Goal: Information Seeking & Learning: Learn about a topic

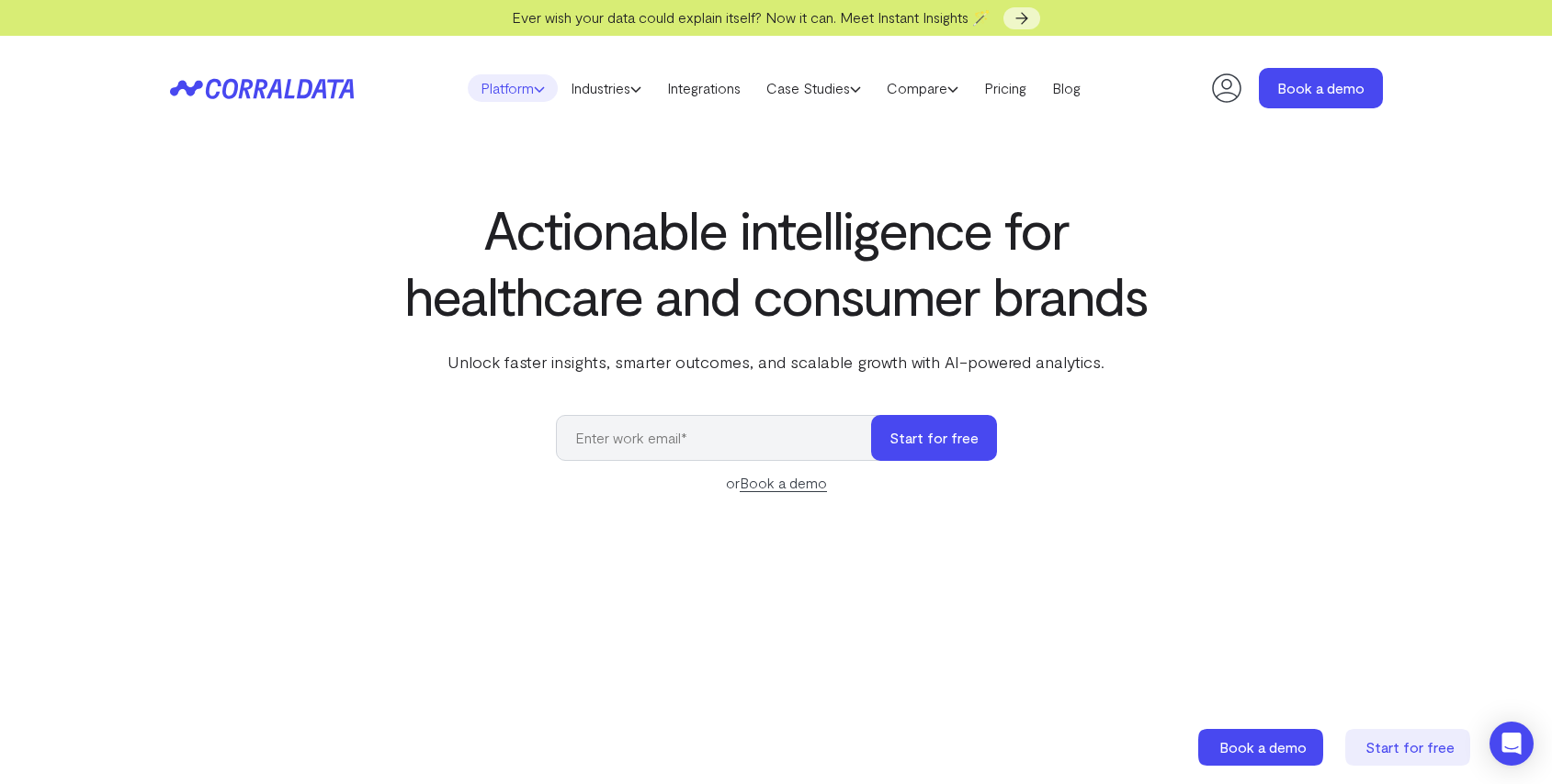
click at [487, 89] on link "Platform" at bounding box center [512, 89] width 90 height 28
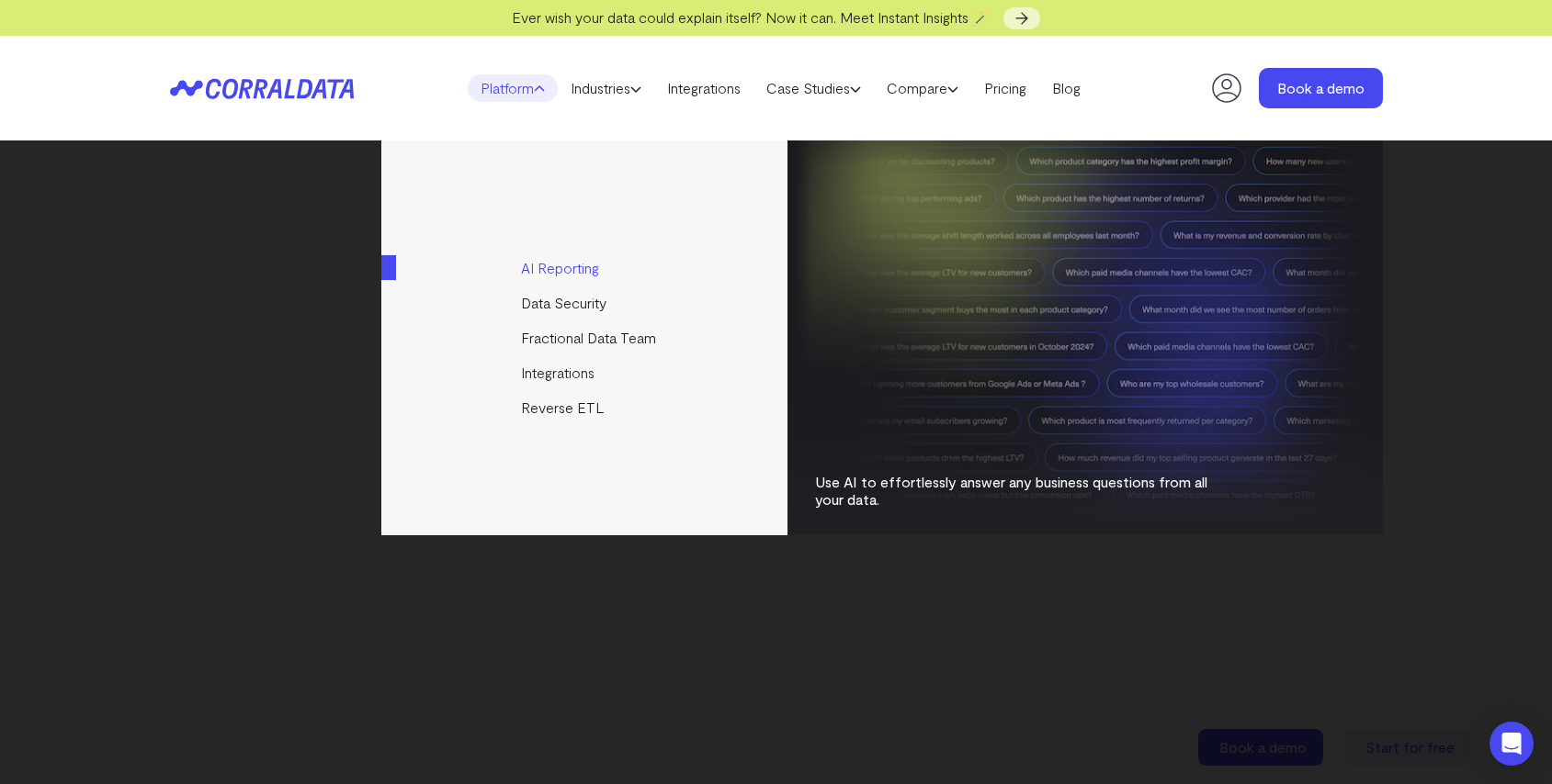
click at [565, 257] on link "AI Reporting" at bounding box center [585, 268] width 409 height 34
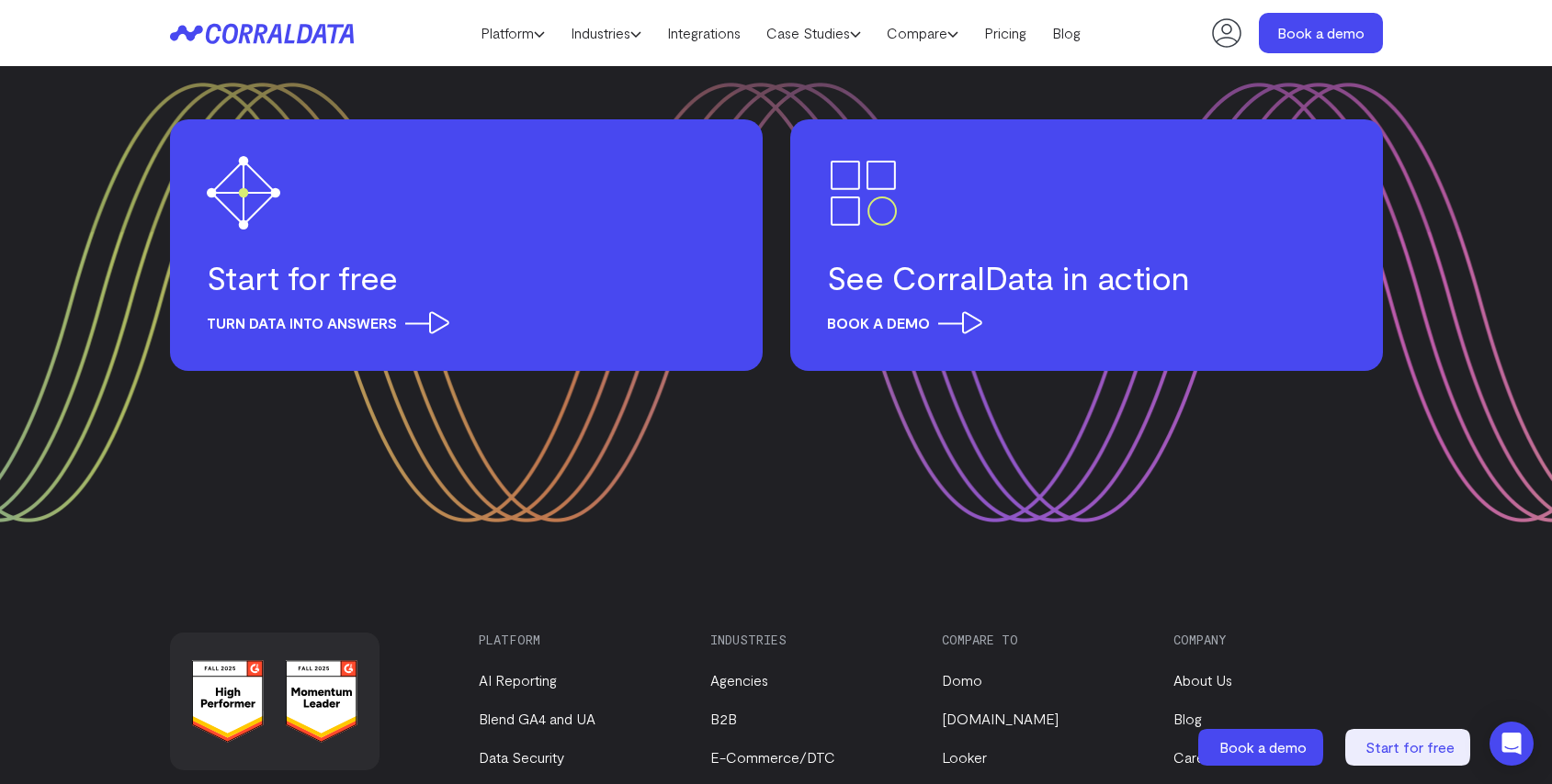
scroll to position [8598, 0]
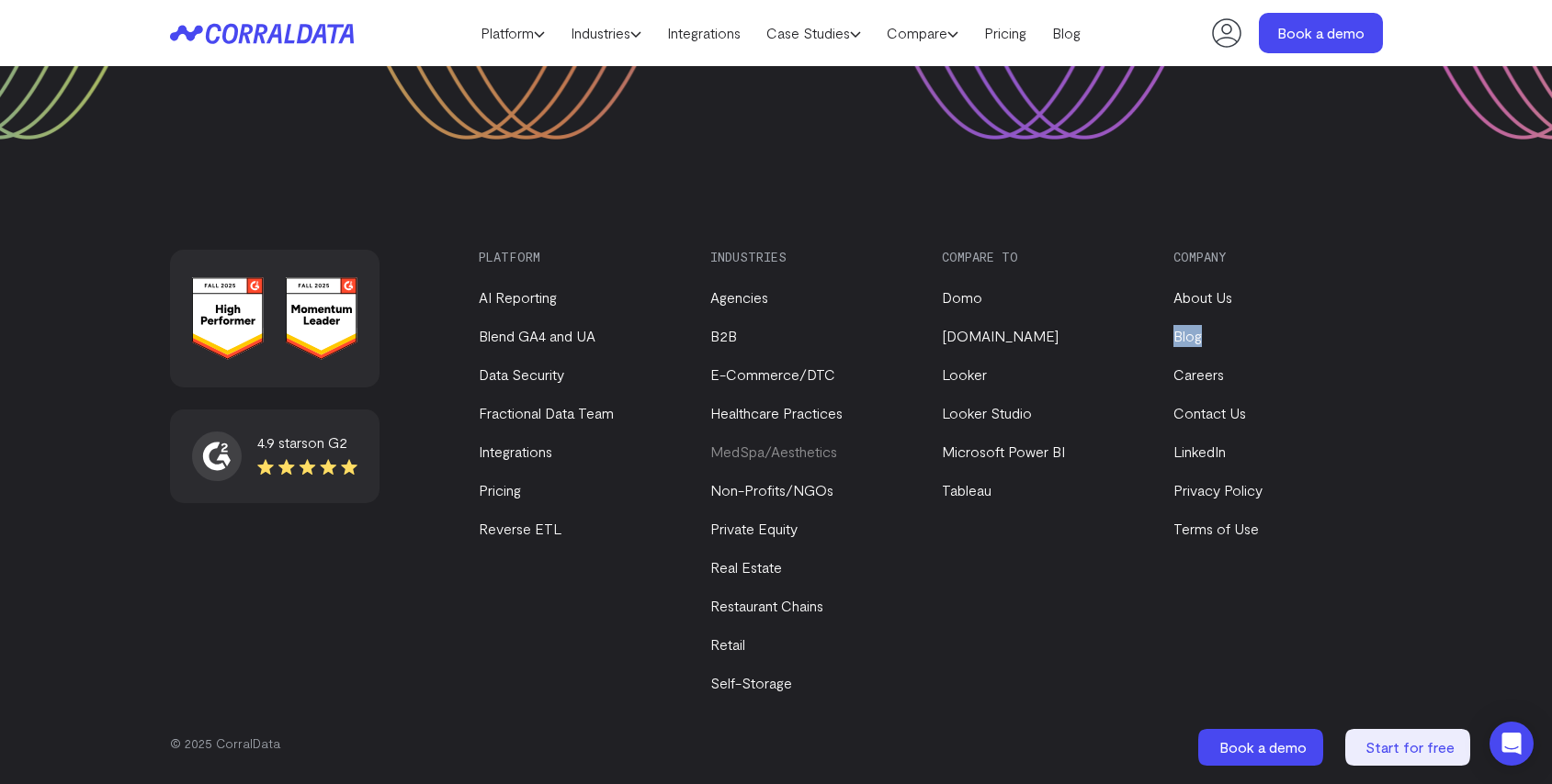
click at [743, 448] on link "MedSpa/Aesthetics" at bounding box center [774, 451] width 127 height 18
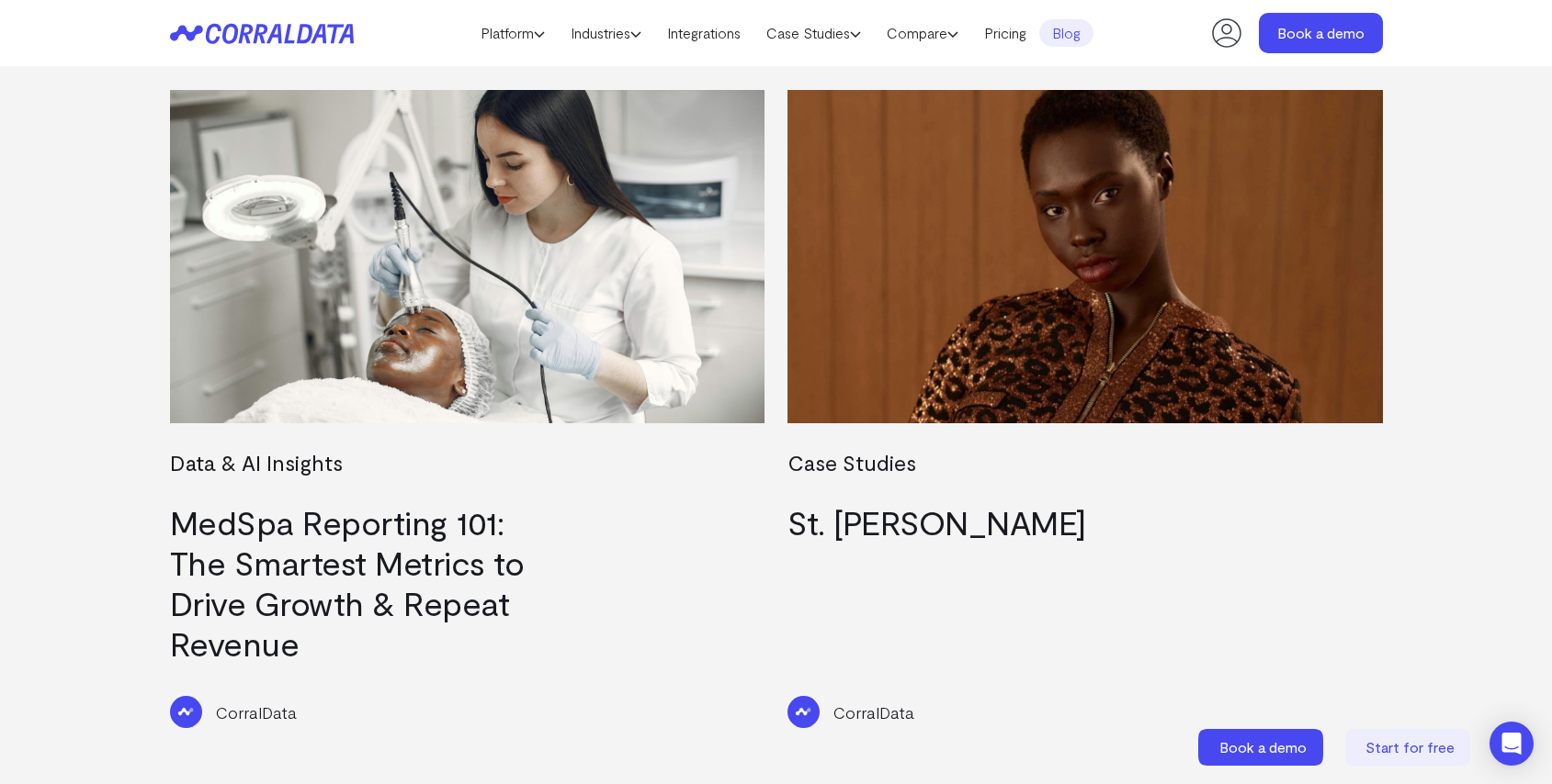
scroll to position [676, 0]
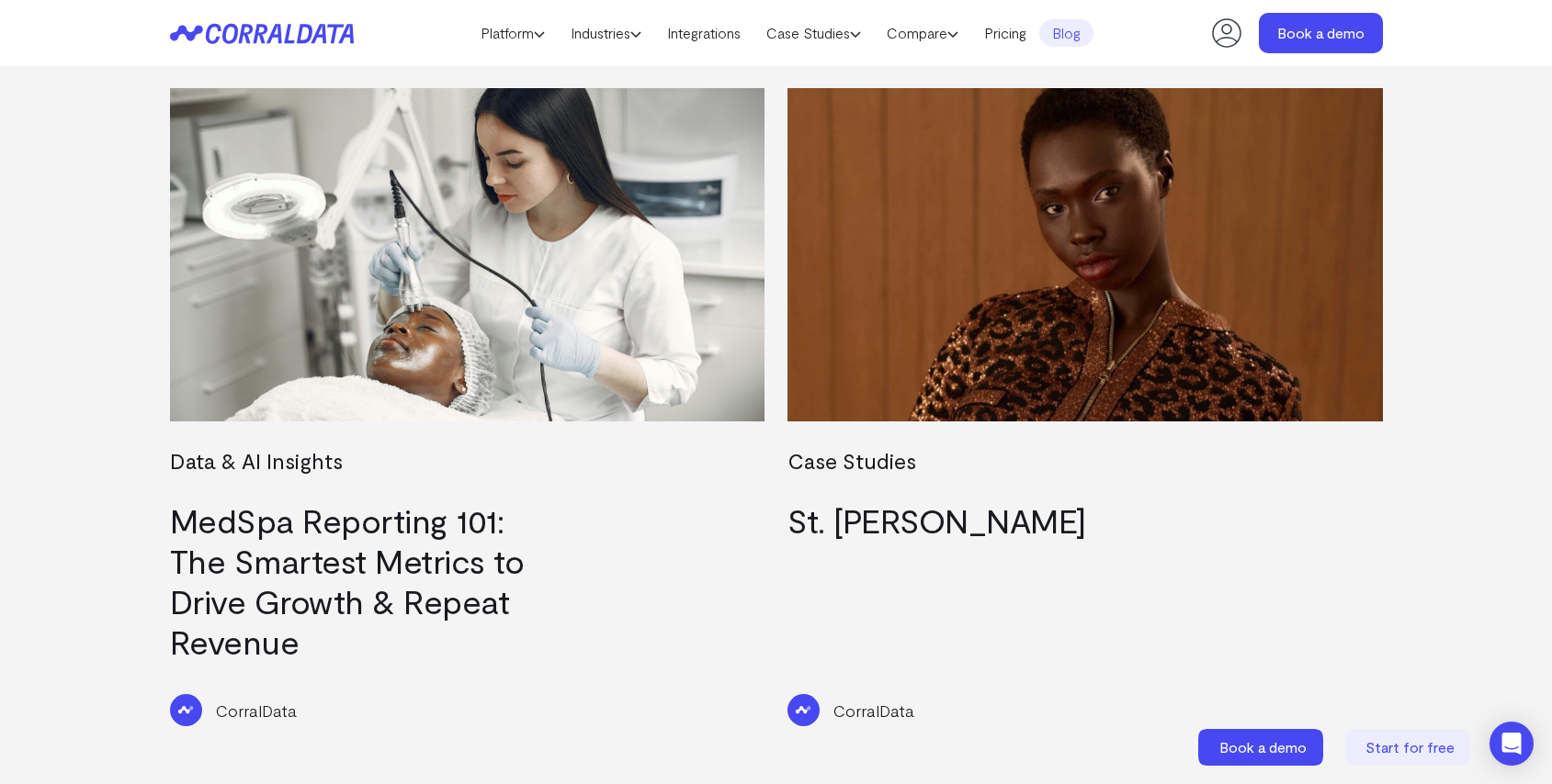
click at [361, 554] on link "MedSpa Reporting 101: The Smartest Metrics to Drive Growth & Repeat Revenue" at bounding box center [348, 580] width 355 height 161
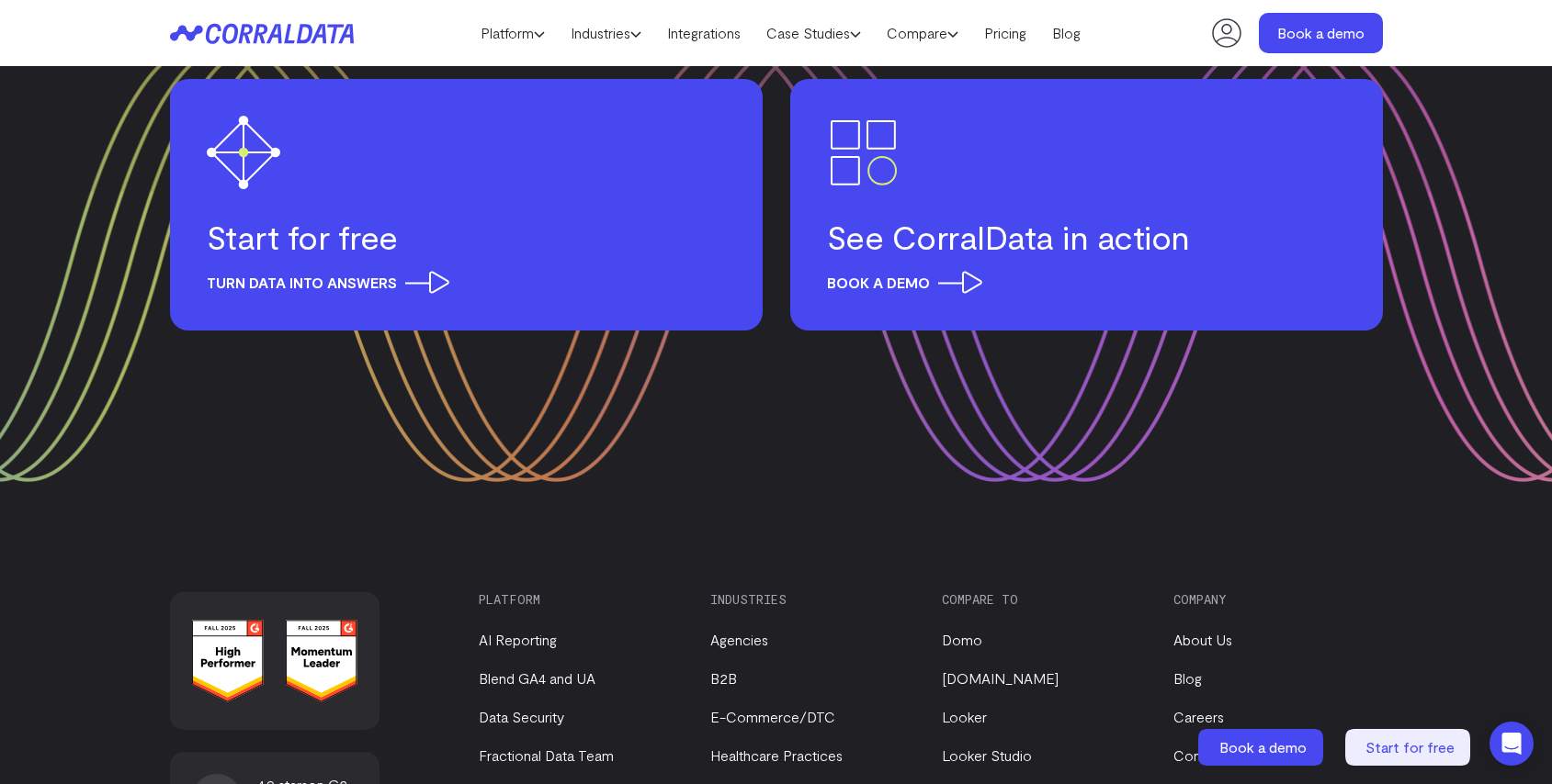
scroll to position [8284, 0]
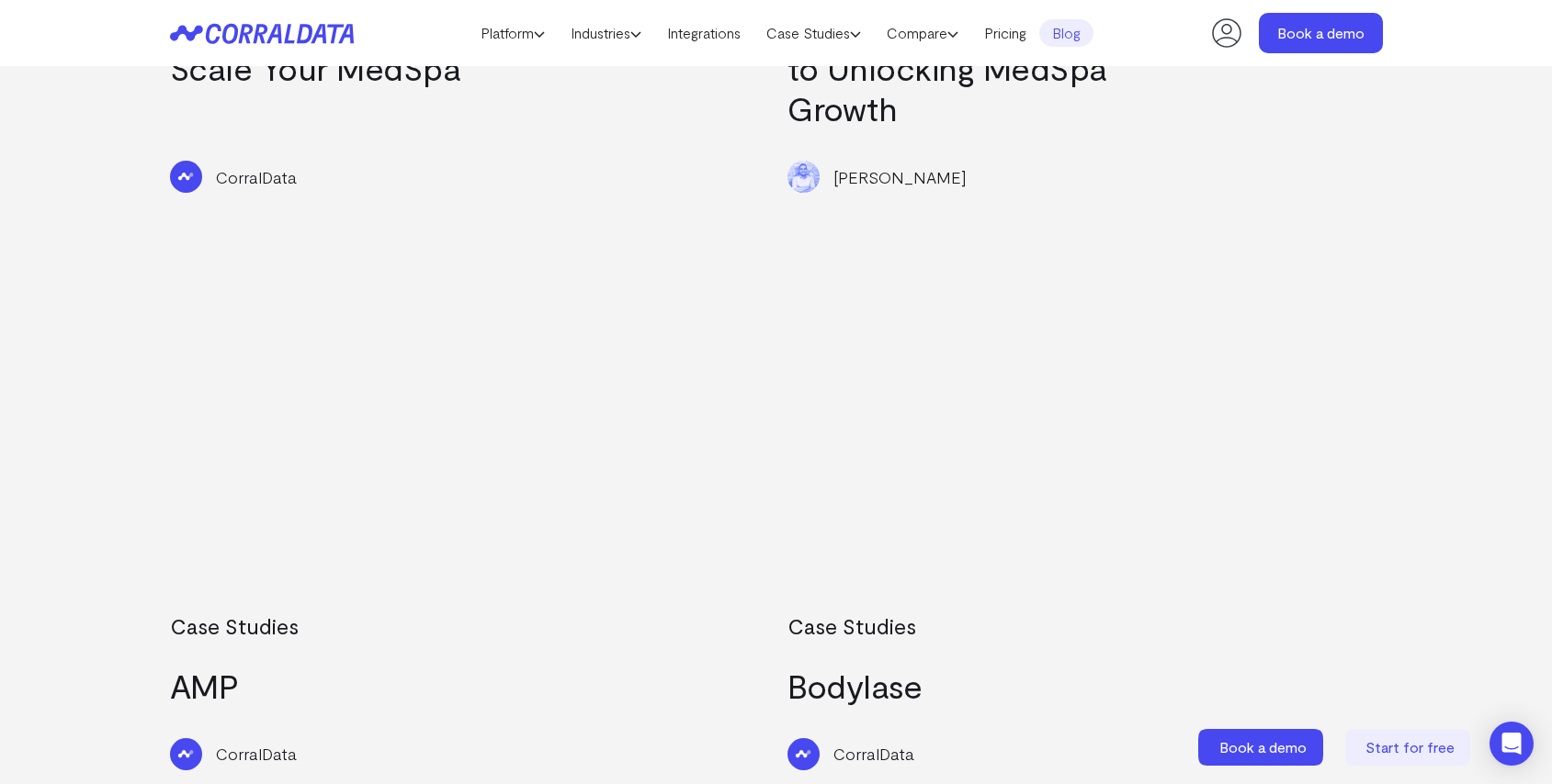
scroll to position [7836, 0]
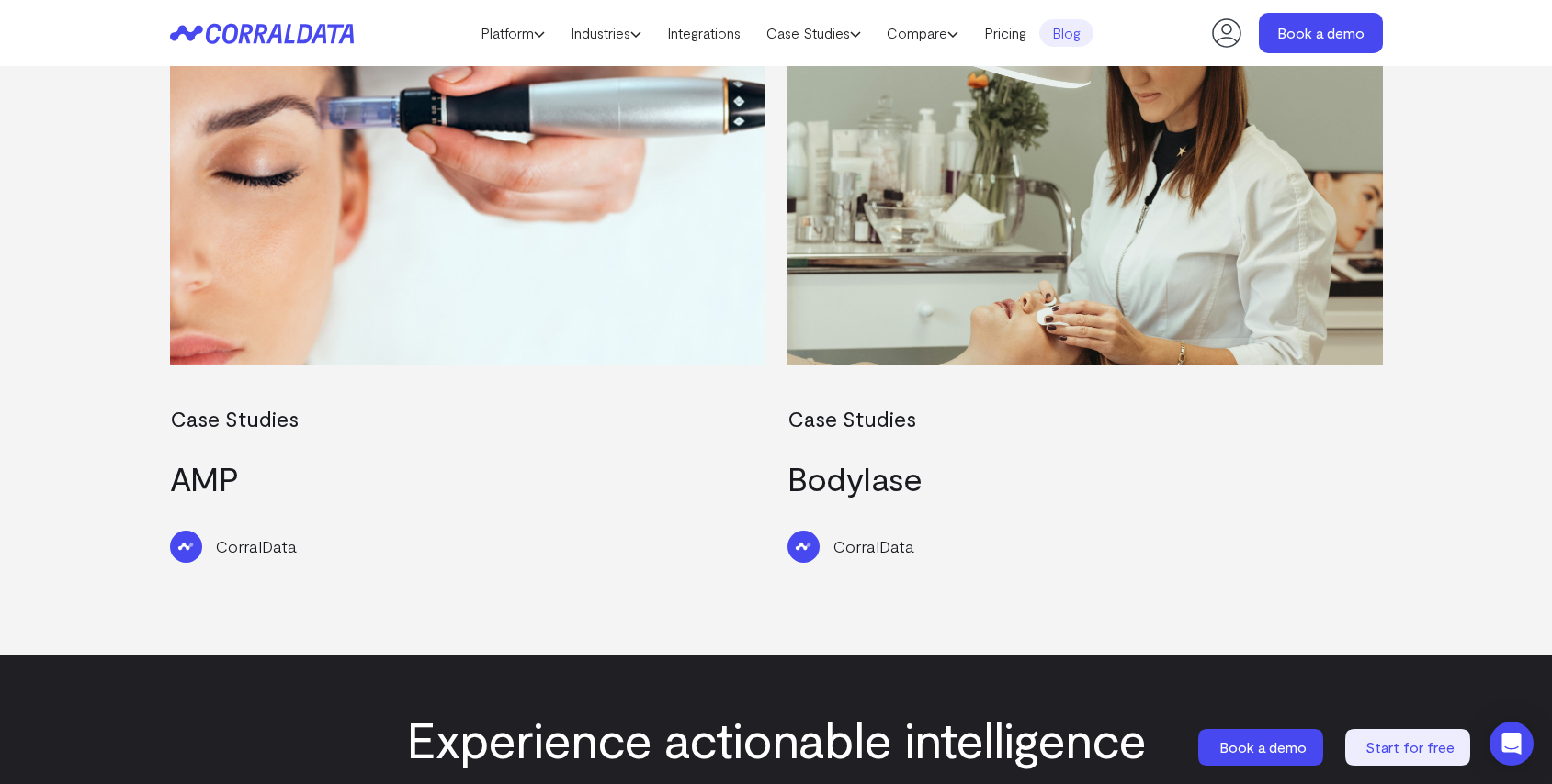
click at [645, 498] on div "CorralData" at bounding box center [468, 530] width 595 height 64
click at [206, 402] on div "Case Studies AMP" at bounding box center [468, 450] width 595 height 97
click at [200, 458] on link "AMP" at bounding box center [205, 478] width 69 height 39
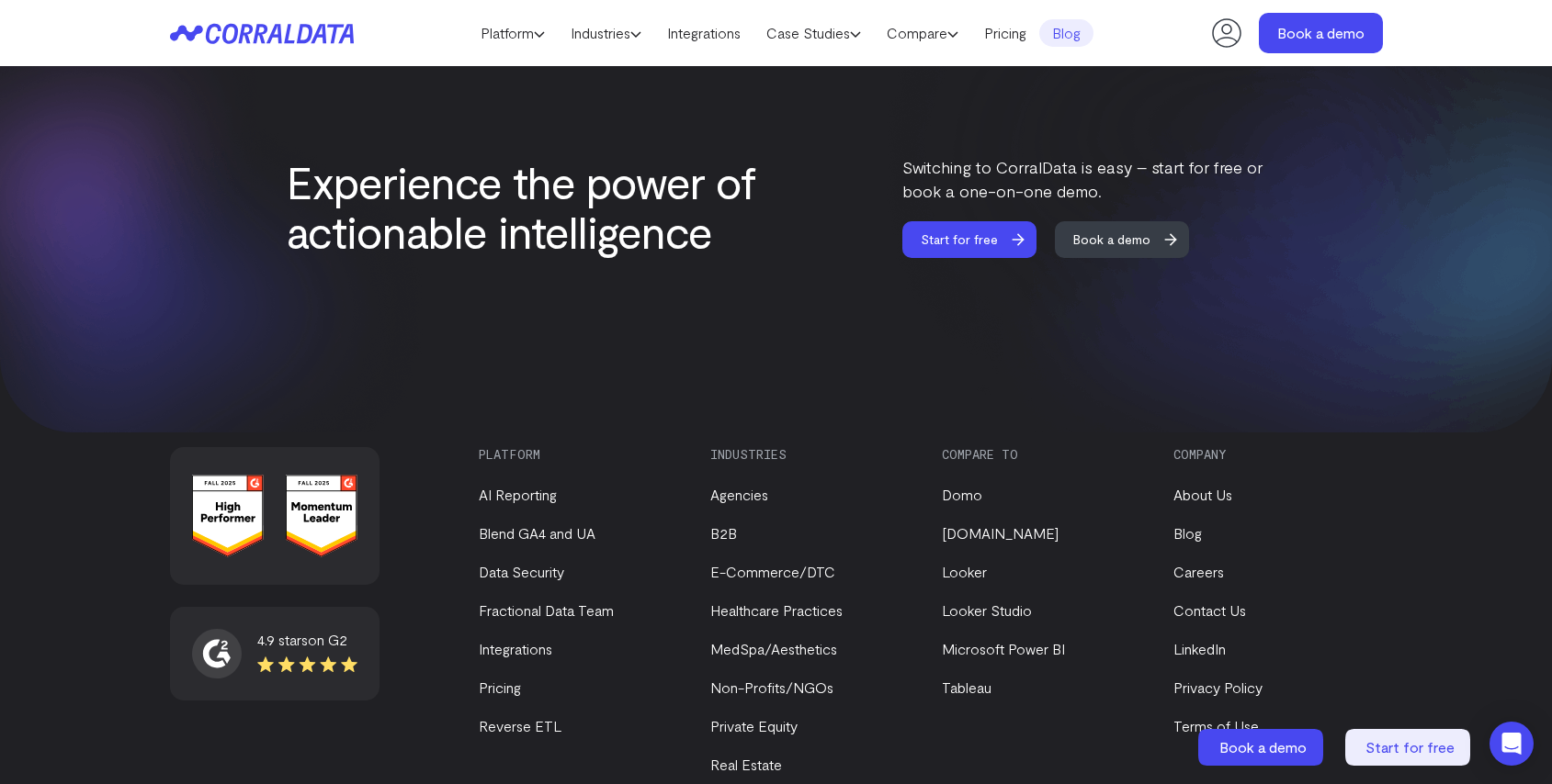
scroll to position [3549, 0]
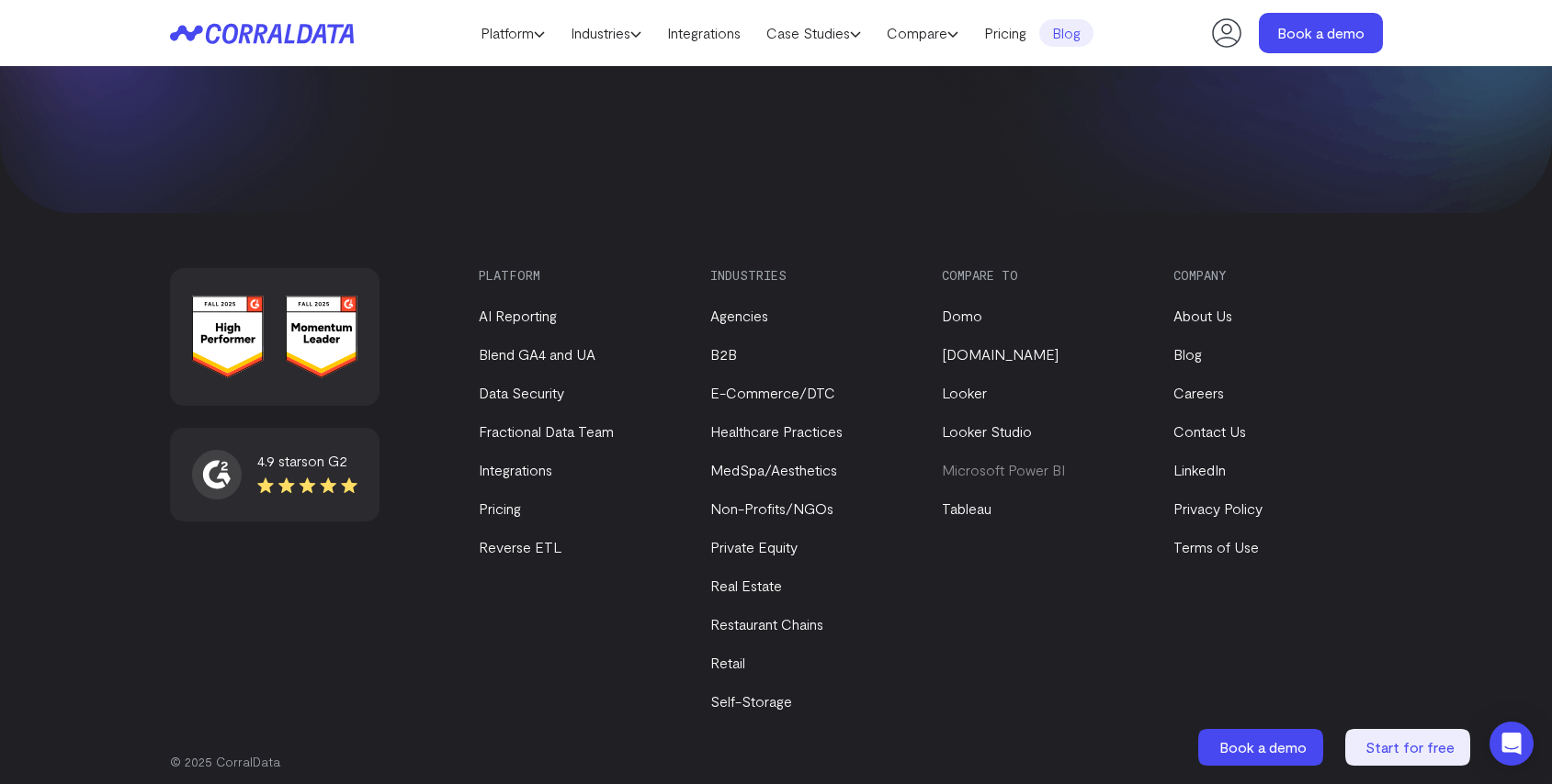
click at [954, 461] on link "Microsoft Power BI" at bounding box center [1003, 470] width 123 height 18
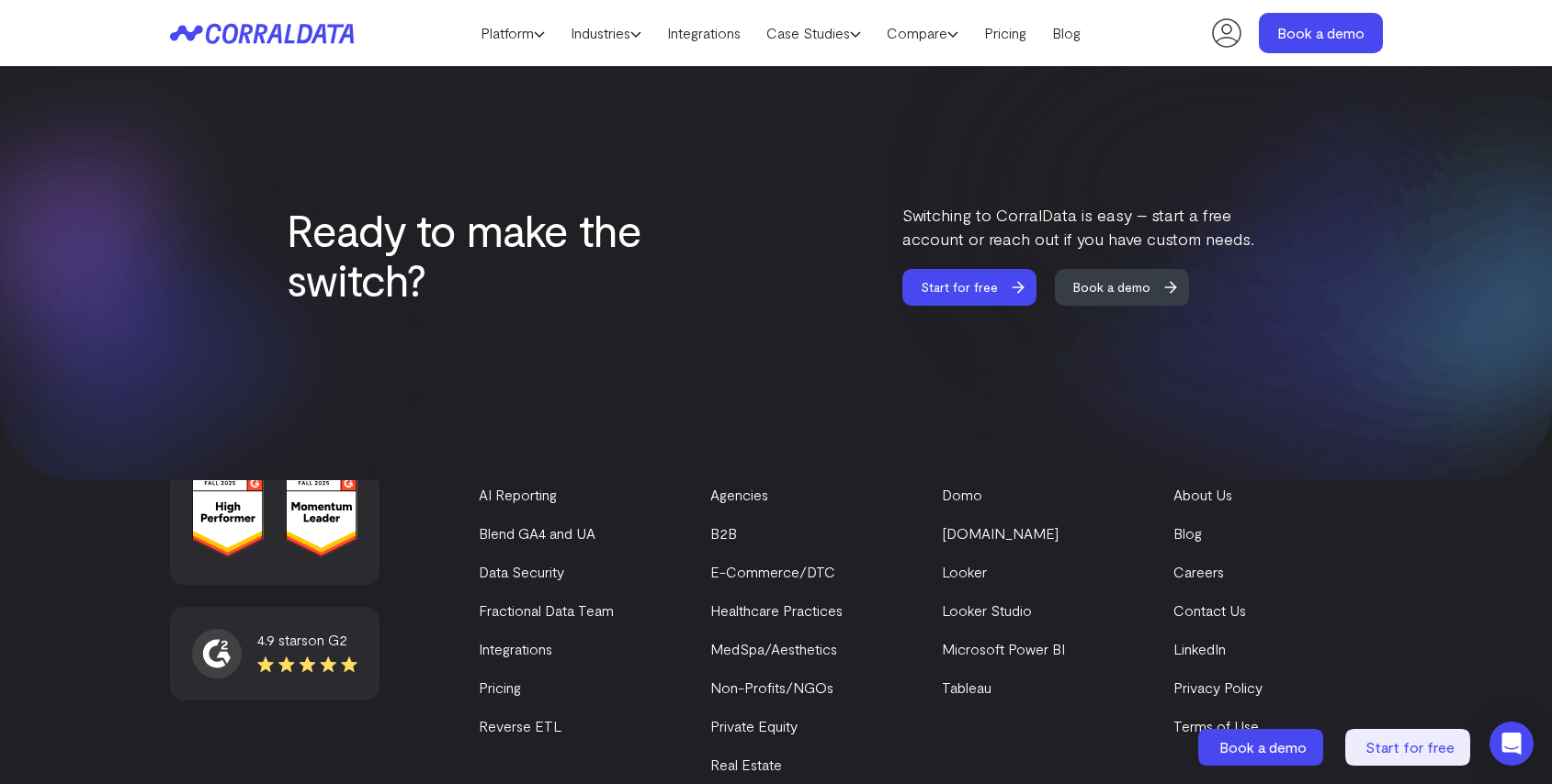
scroll to position [11096, 0]
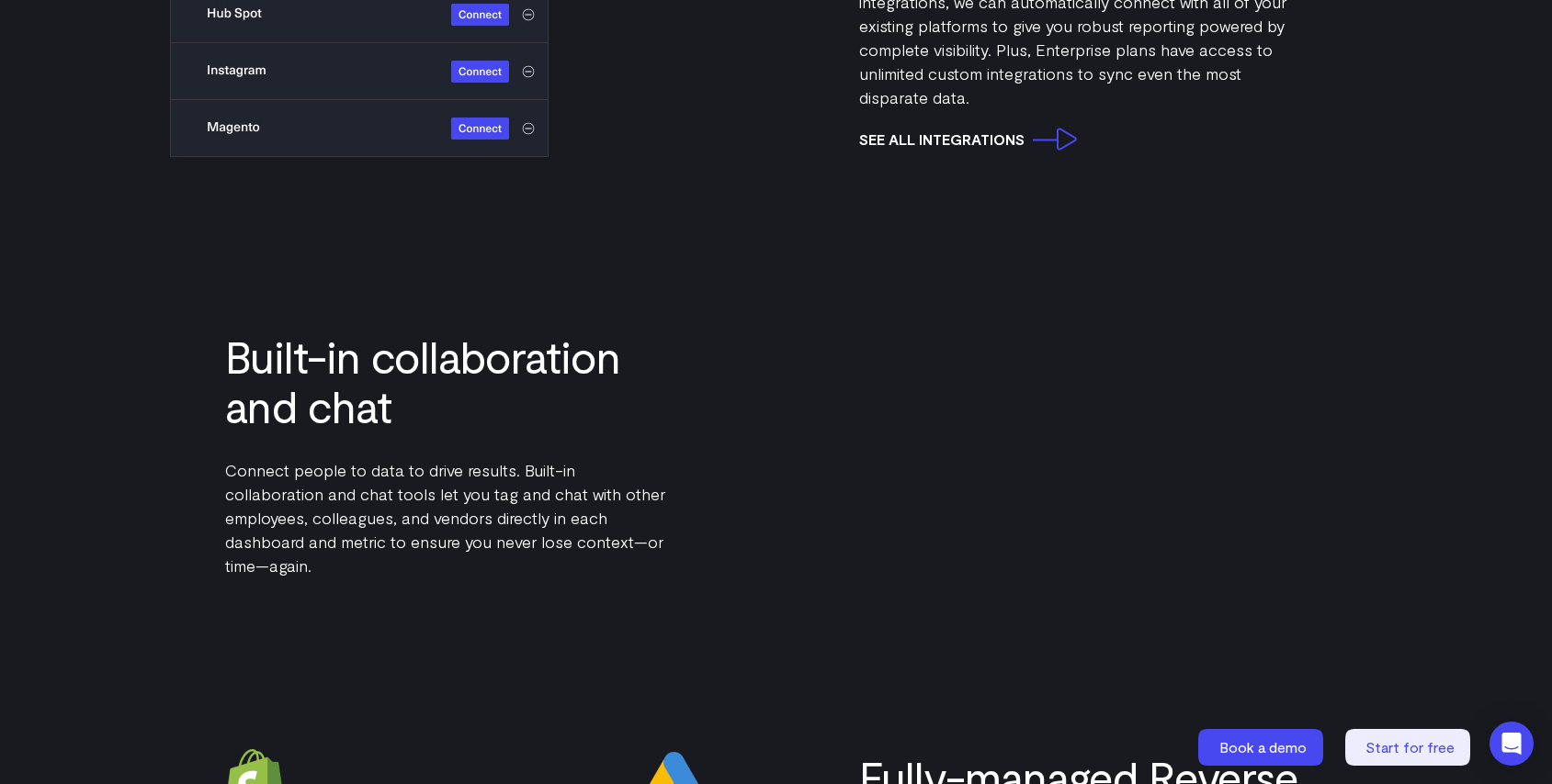
scroll to position [2139, 0]
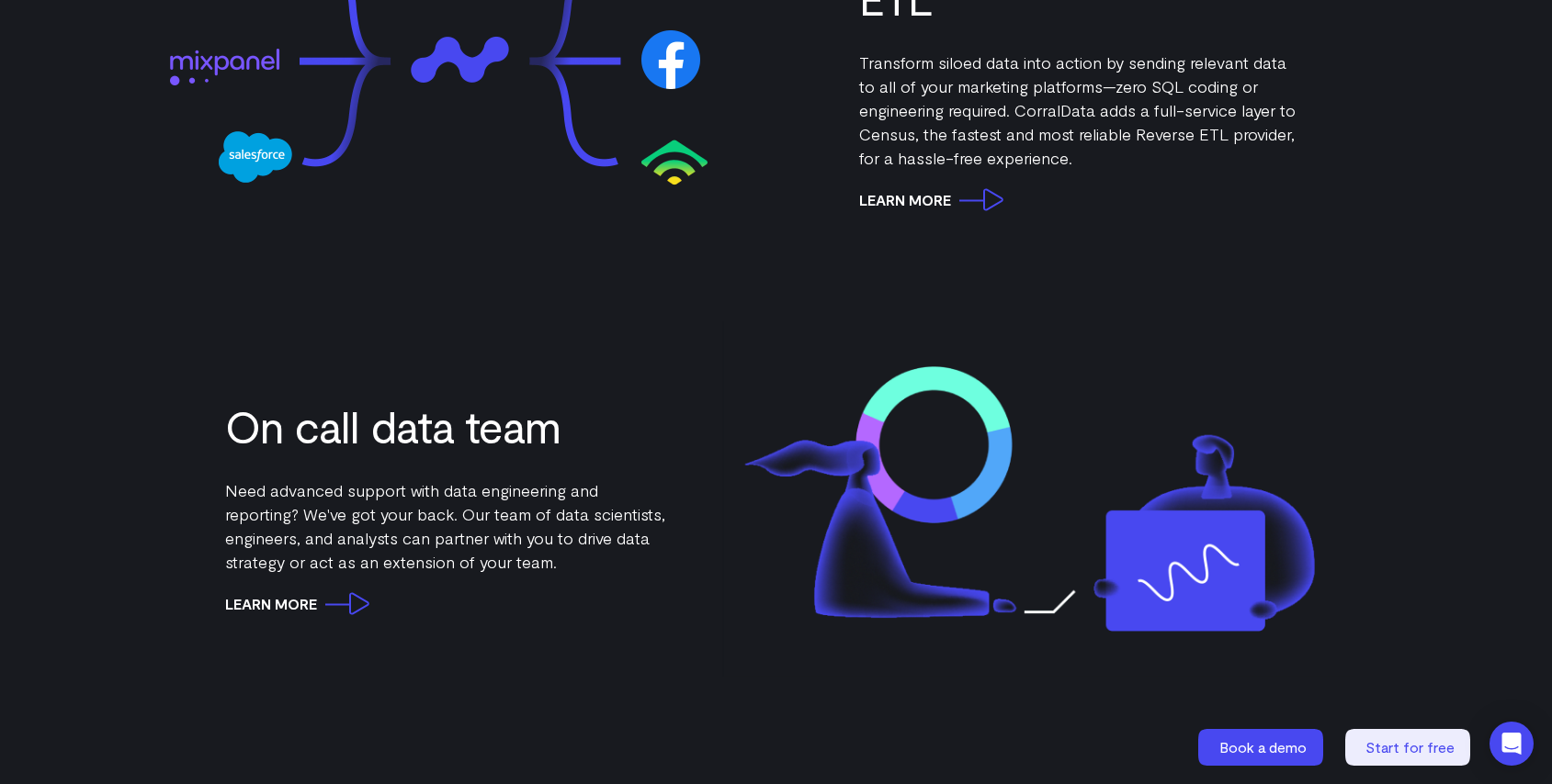
scroll to position [2831, 0]
click at [926, 201] on link "Learn More" at bounding box center [931, 198] width 144 height 23
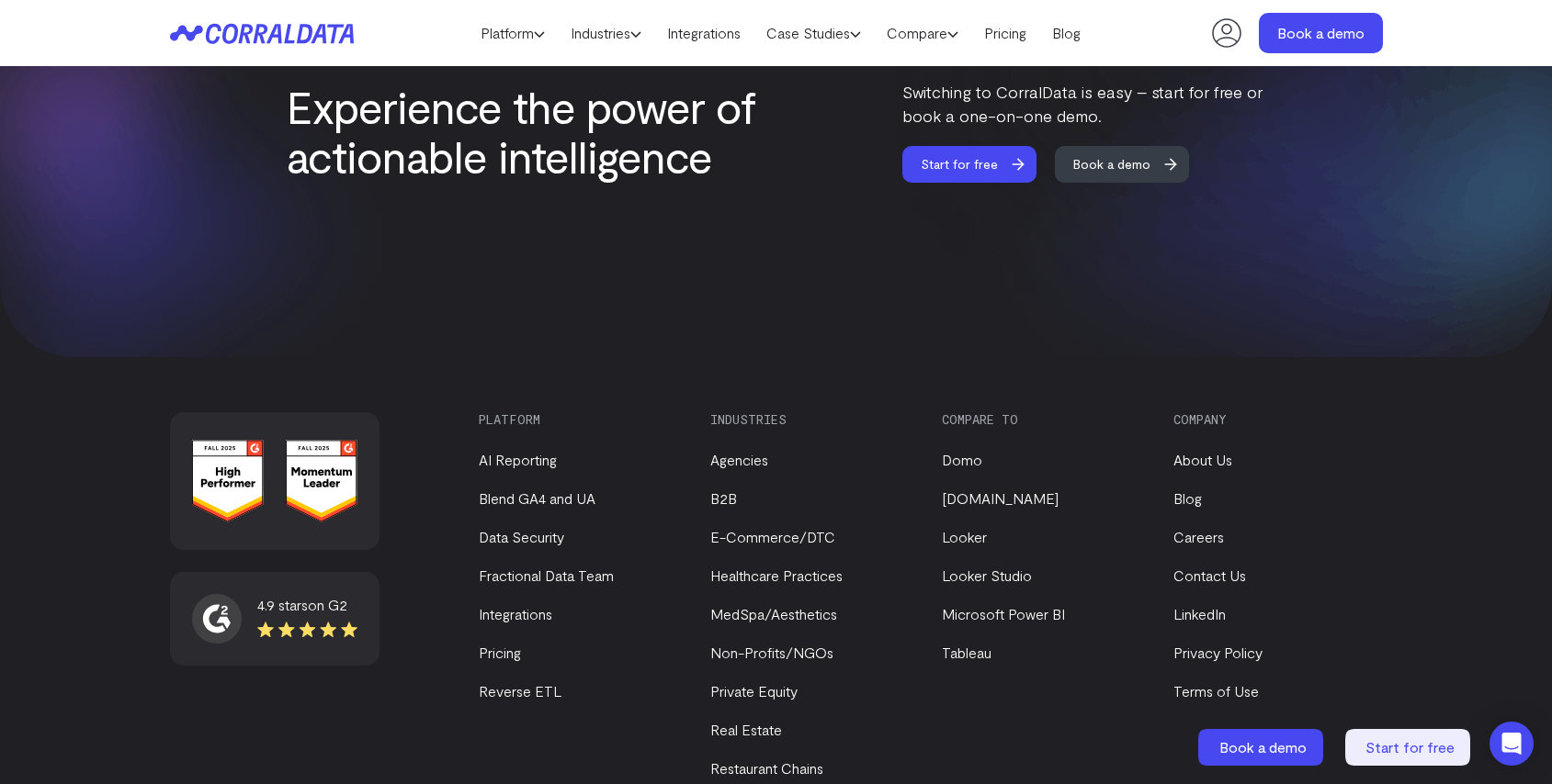
scroll to position [2498, 0]
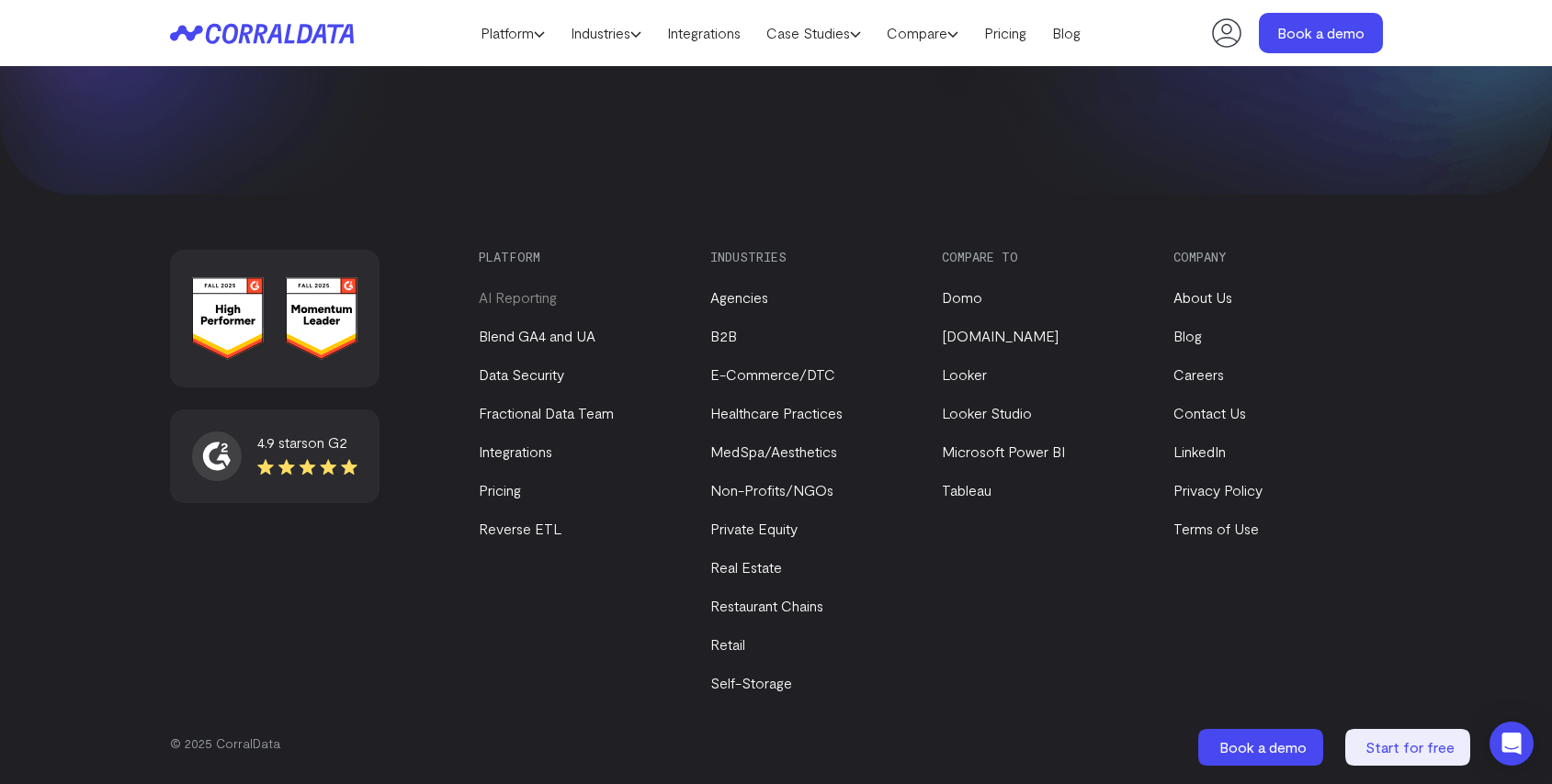
click at [535, 300] on link "AI Reporting" at bounding box center [517, 297] width 78 height 18
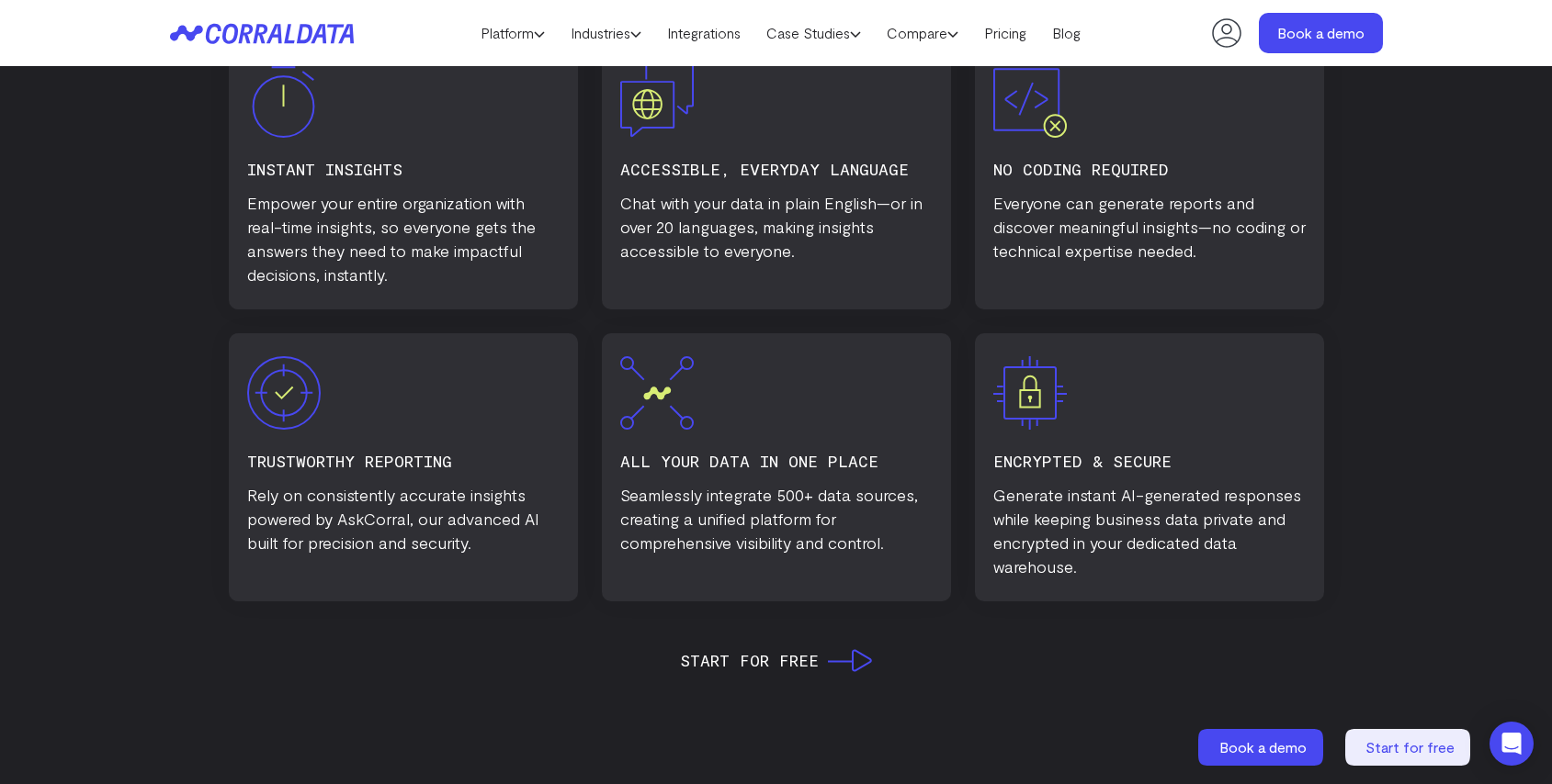
click at [727, 459] on h3 "All Your Data in one place" at bounding box center [776, 461] width 312 height 26
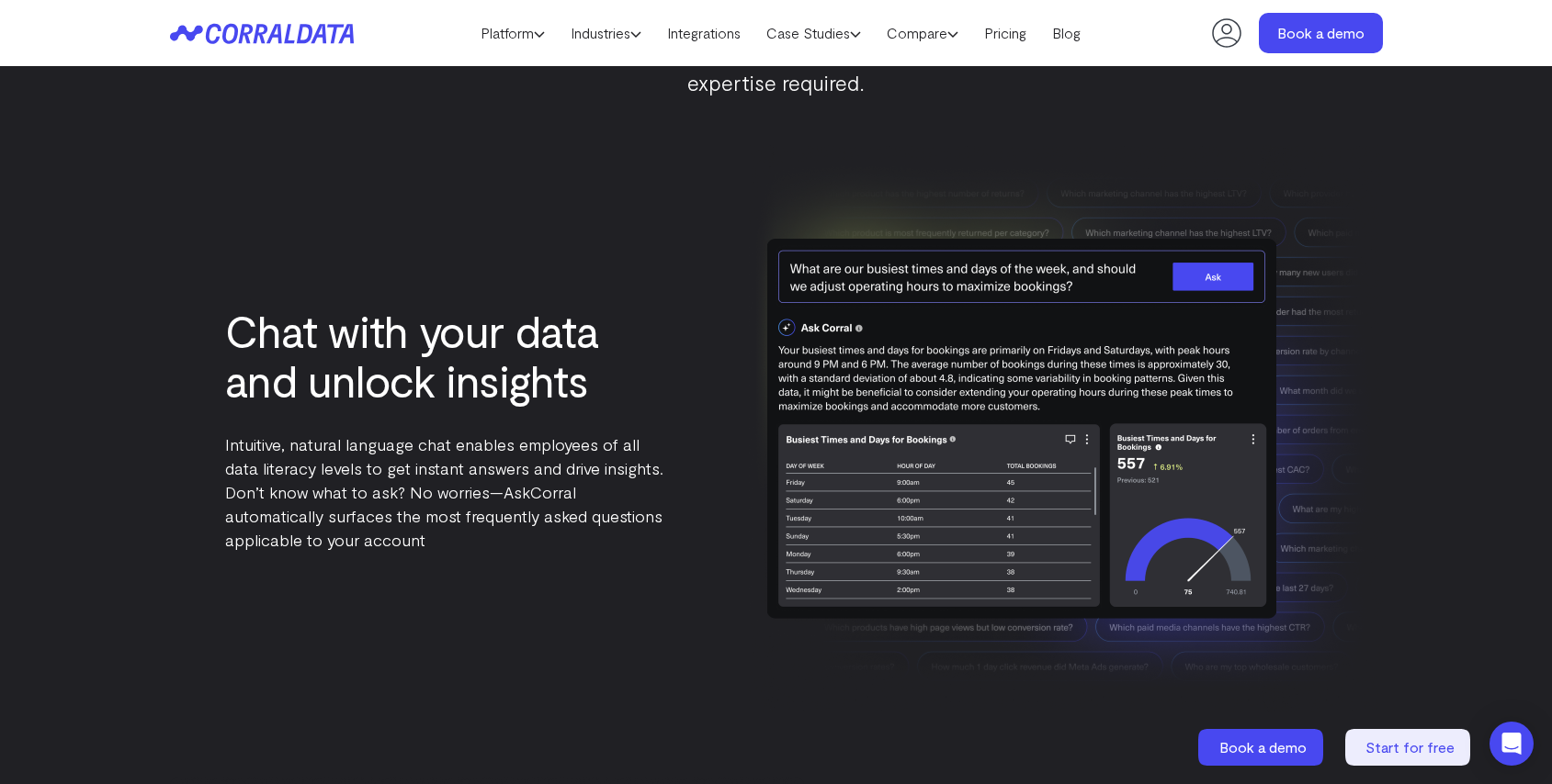
scroll to position [2056, 0]
